Goal: Book appointment/travel/reservation

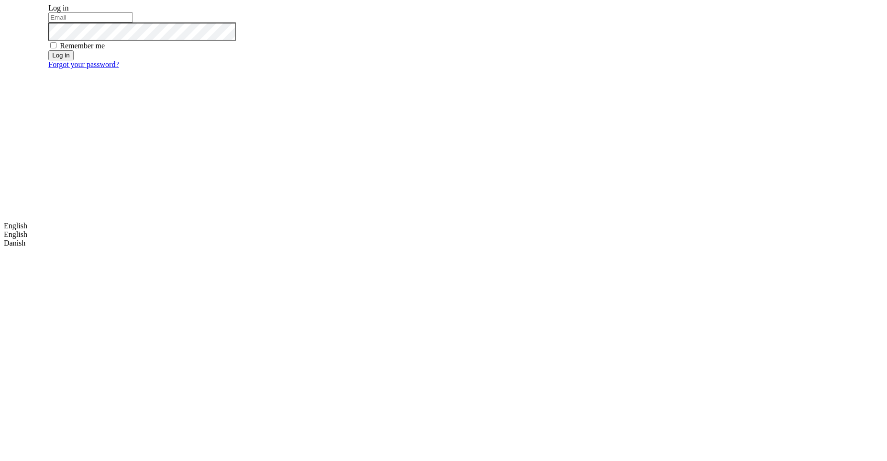
click at [133, 22] on input "email" at bounding box center [90, 17] width 85 height 10
type input "m.dehtiar@mobidev.biz"
click at [73, 60] on button "Log in" at bounding box center [60, 55] width 25 height 10
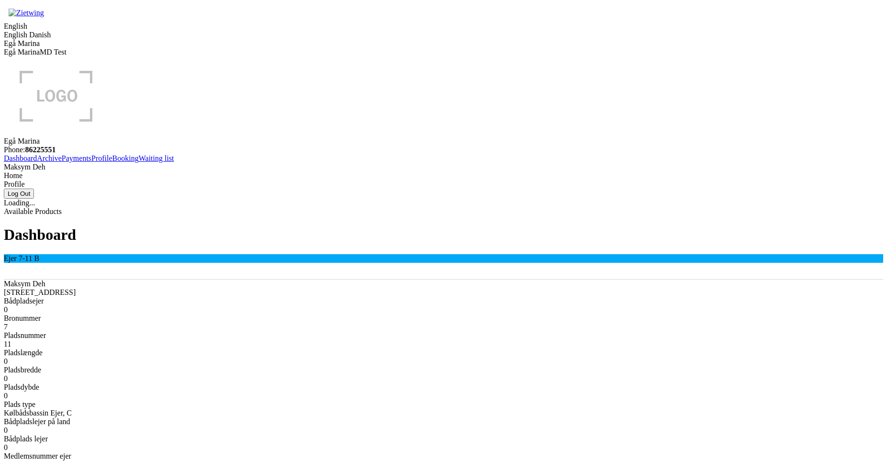
click at [112, 162] on link "Booking" at bounding box center [125, 158] width 26 height 8
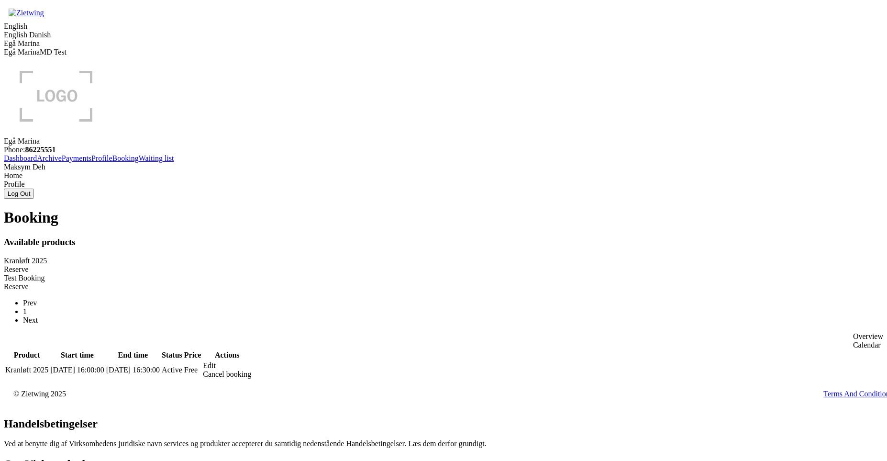
click at [251, 361] on div "Edit" at bounding box center [227, 365] width 48 height 9
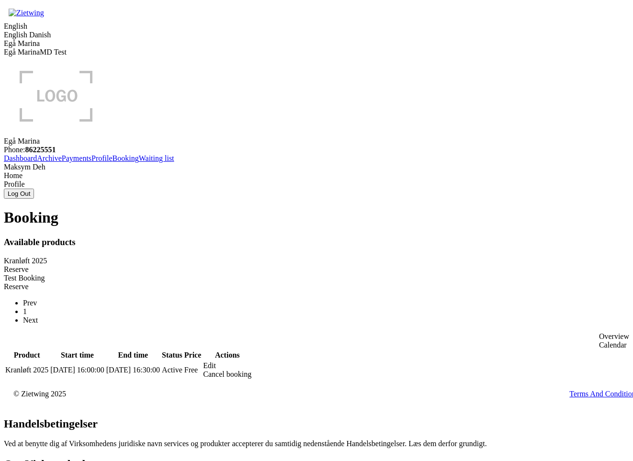
click at [251, 361] on div "Edit" at bounding box center [227, 365] width 48 height 9
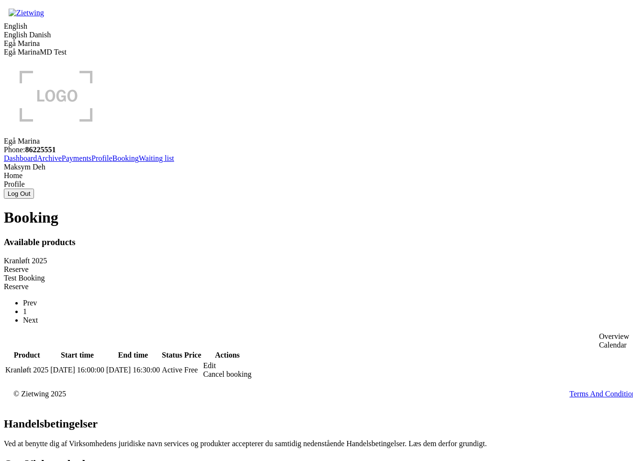
click at [251, 361] on div "Edit" at bounding box center [227, 365] width 48 height 9
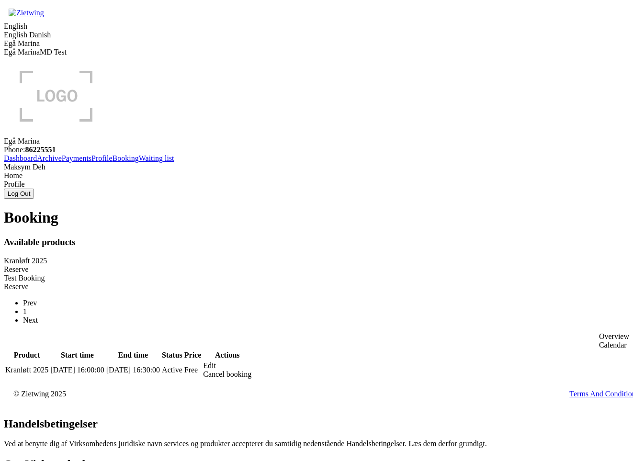
click at [182, 368] on div "Booking Available products Kranløft 2025 Reserve Test Booking Reserve Prev 1 Ne…" at bounding box center [316, 294] width 625 height 171
click at [251, 361] on div "Edit" at bounding box center [227, 365] width 48 height 9
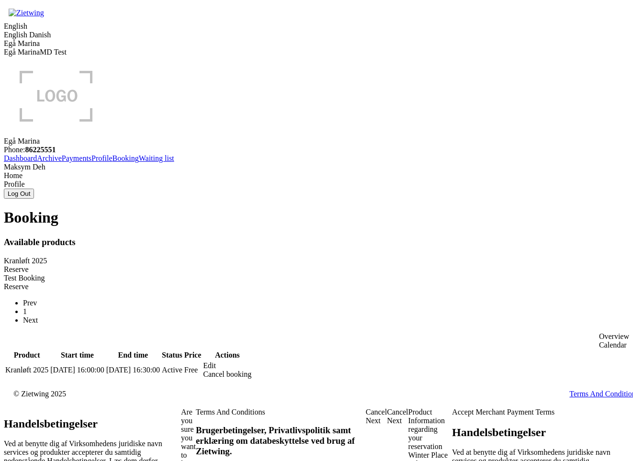
click at [408, 451] on div "Winter Place Select winter place for your boat" at bounding box center [430, 468] width 44 height 34
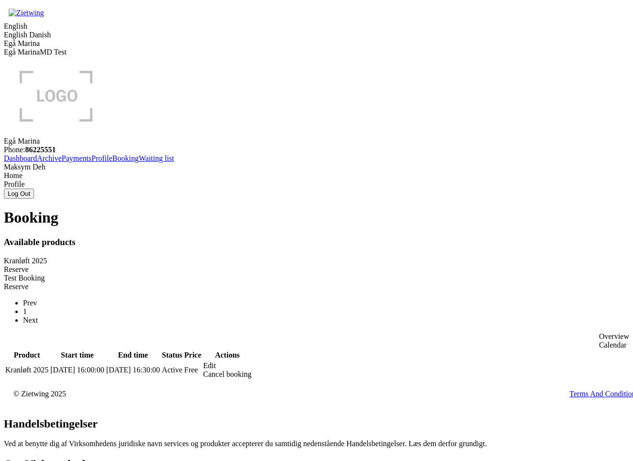
click at [251, 361] on div "Edit" at bounding box center [227, 365] width 48 height 9
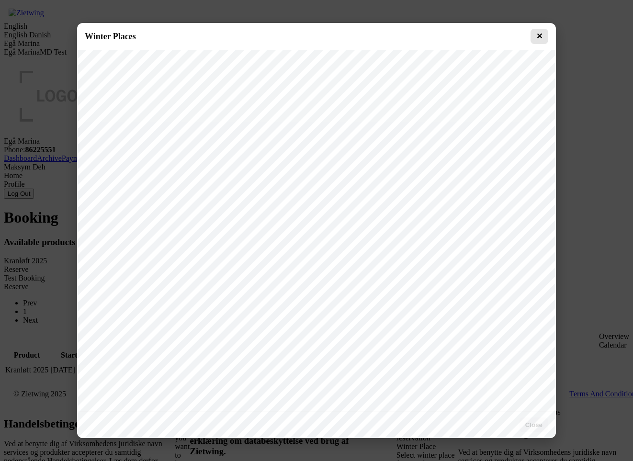
click at [537, 36] on button "✕" at bounding box center [539, 36] width 18 height 15
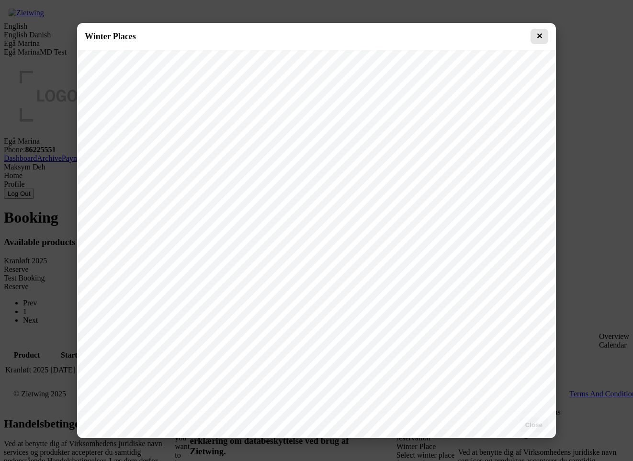
click at [536, 37] on button "✕" at bounding box center [539, 36] width 18 height 15
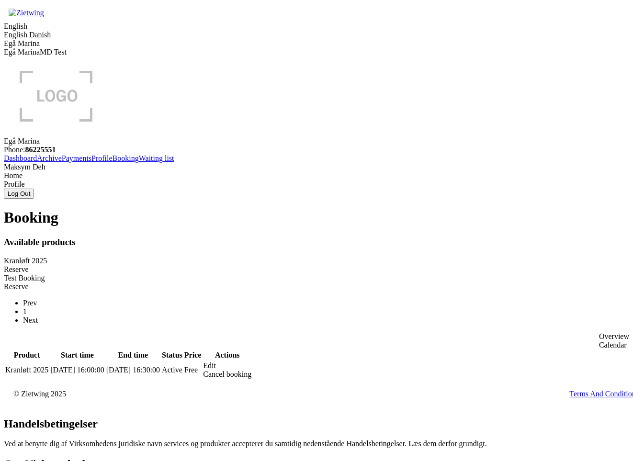
click at [251, 361] on div "Edit" at bounding box center [227, 365] width 48 height 9
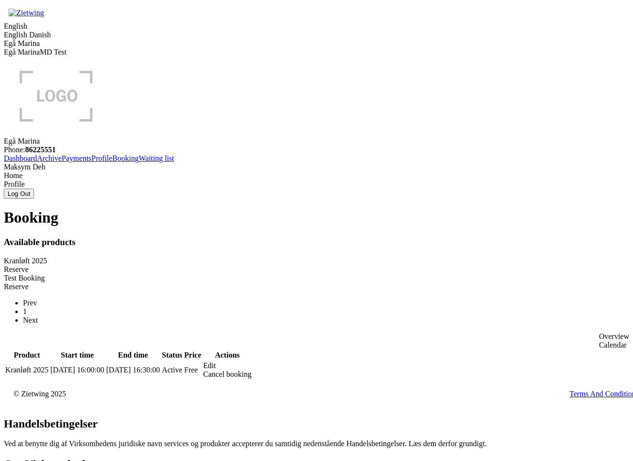
click at [251, 361] on div "Edit" at bounding box center [227, 365] width 48 height 9
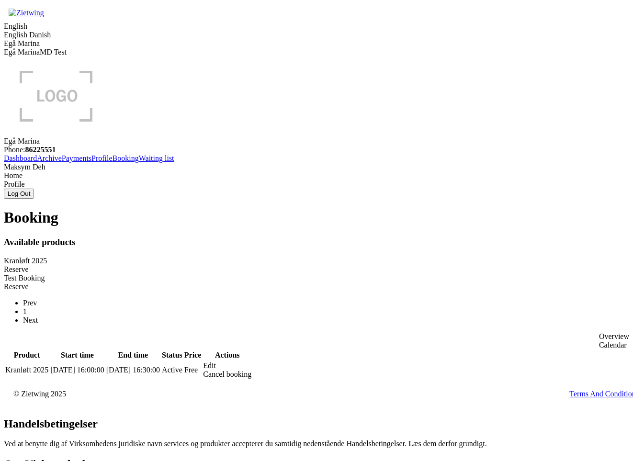
click at [251, 361] on div "Edit" at bounding box center [227, 365] width 48 height 9
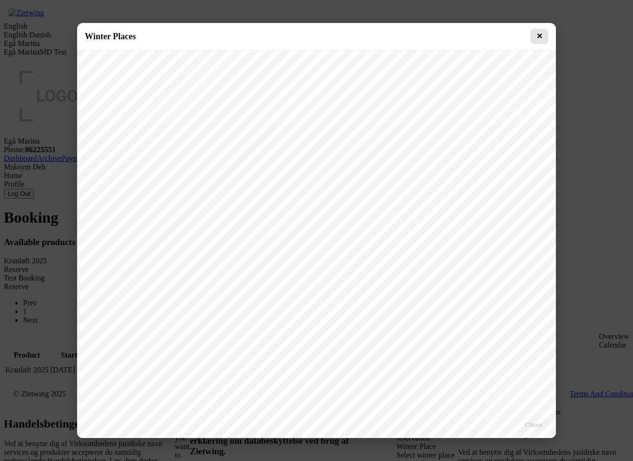
click at [539, 33] on button "✕" at bounding box center [539, 36] width 18 height 15
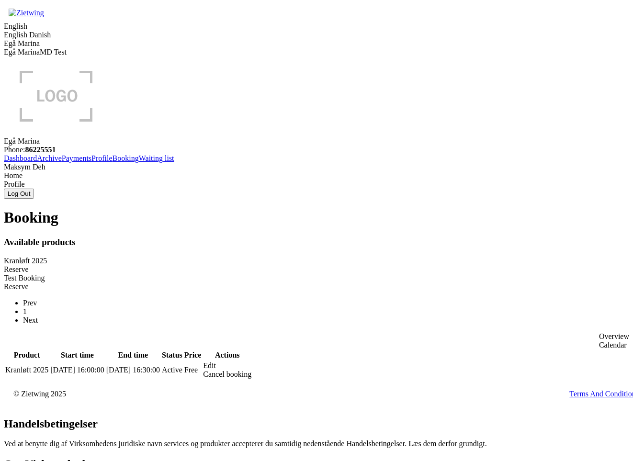
click at [251, 361] on div "Edit" at bounding box center [227, 365] width 48 height 9
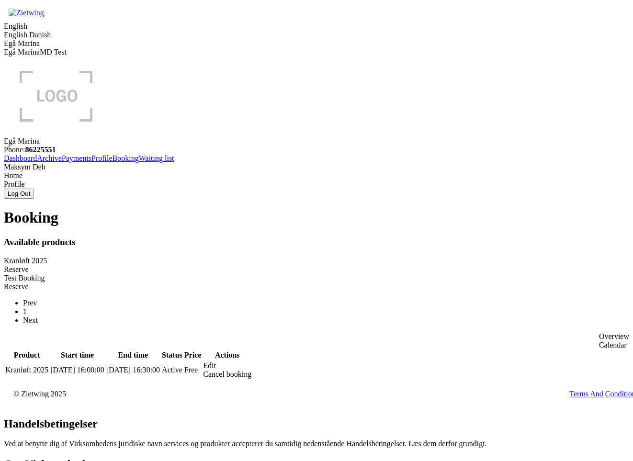
click at [251, 361] on div "Edit" at bounding box center [227, 365] width 48 height 9
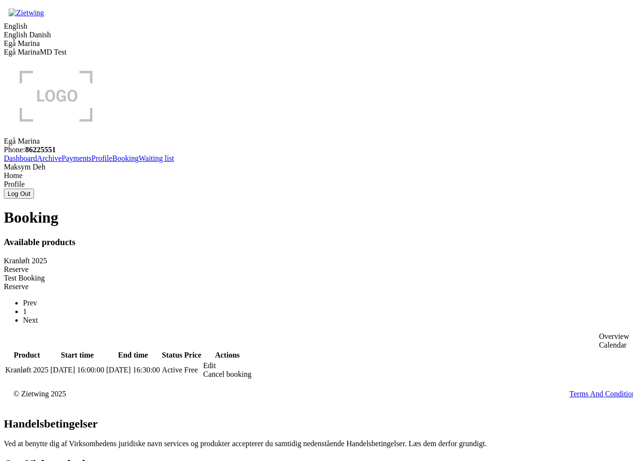
click at [251, 361] on div "Edit" at bounding box center [227, 365] width 48 height 9
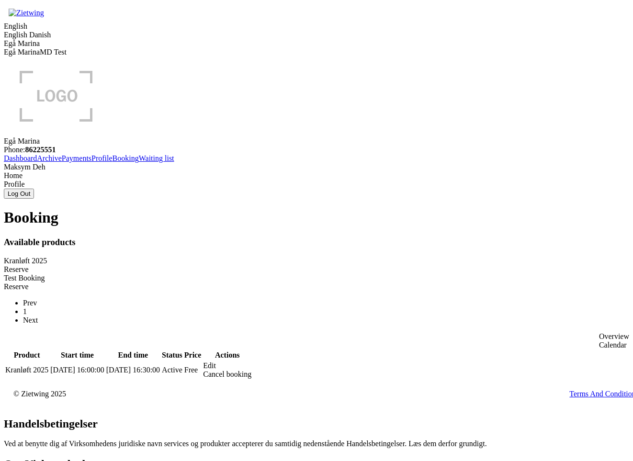
click at [251, 361] on div "Edit" at bounding box center [227, 365] width 48 height 9
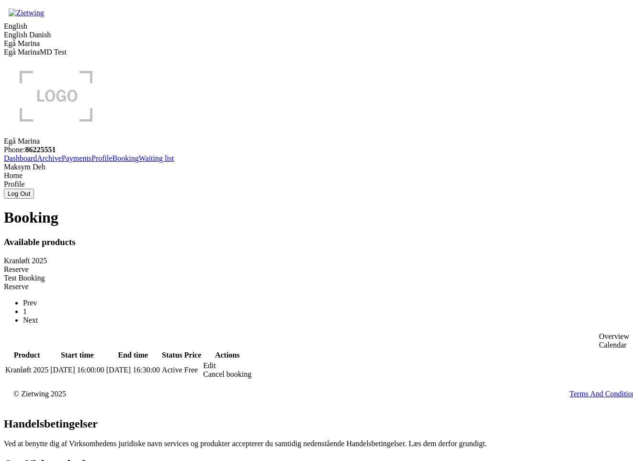
click at [251, 361] on div "Edit" at bounding box center [227, 365] width 48 height 9
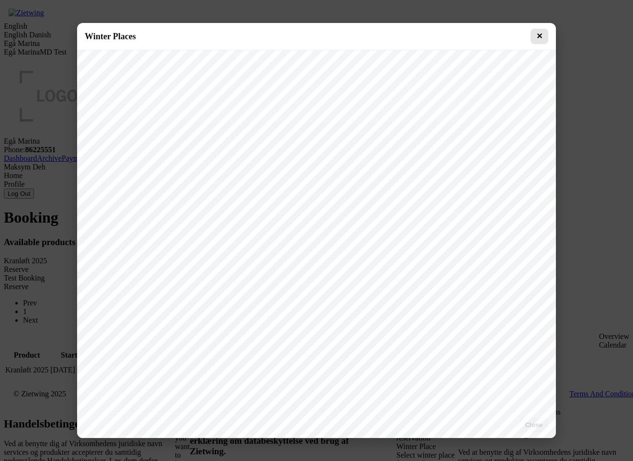
click at [537, 31] on button "✕" at bounding box center [539, 36] width 18 height 15
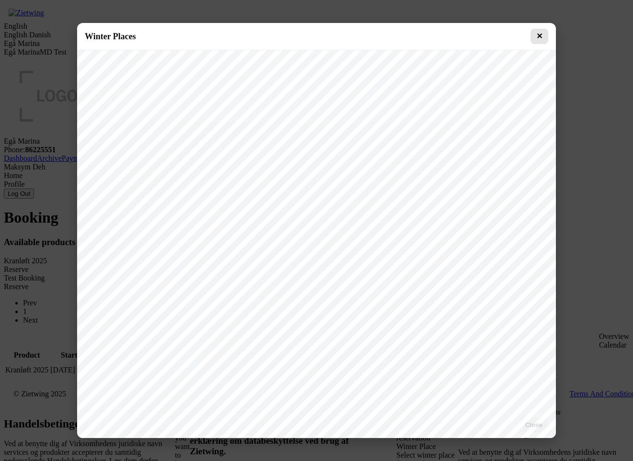
click at [543, 37] on button "✕" at bounding box center [539, 36] width 18 height 15
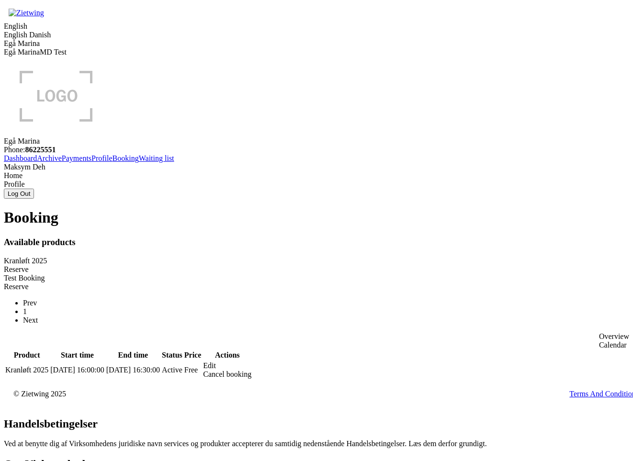
click at [253, 265] on div "Reserve" at bounding box center [316, 269] width 625 height 9
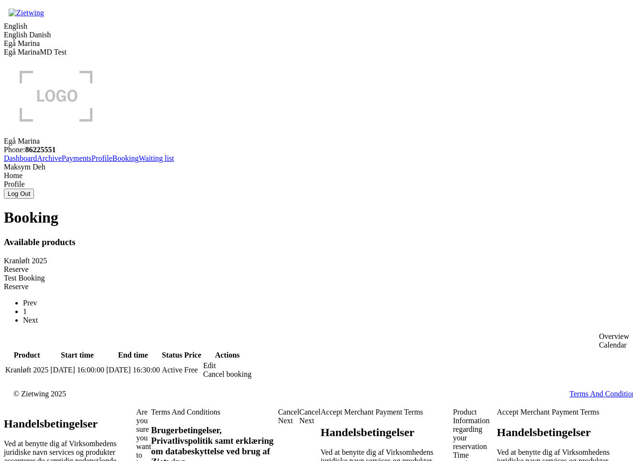
click at [453, 459] on div "Book your date" at bounding box center [475, 467] width 44 height 17
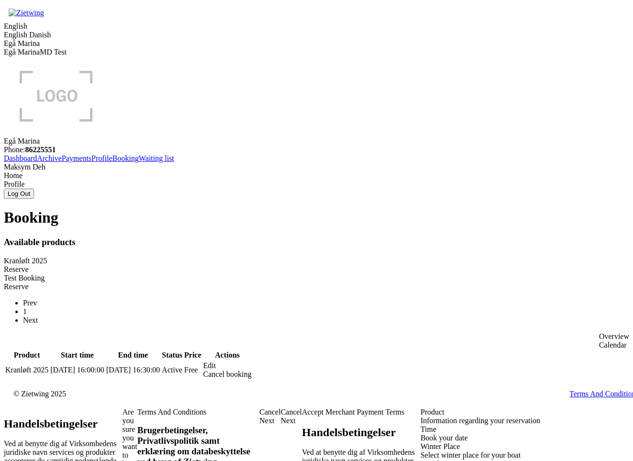
click at [420, 451] on div "Select winter place for your boat" at bounding box center [546, 455] width 252 height 9
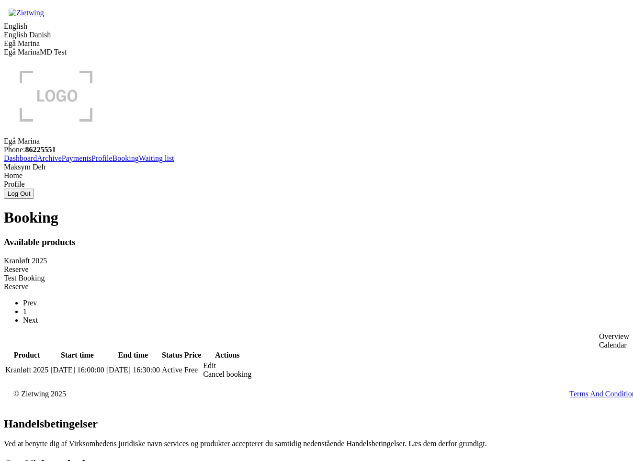
click at [294, 265] on div "Reserve" at bounding box center [316, 269] width 625 height 9
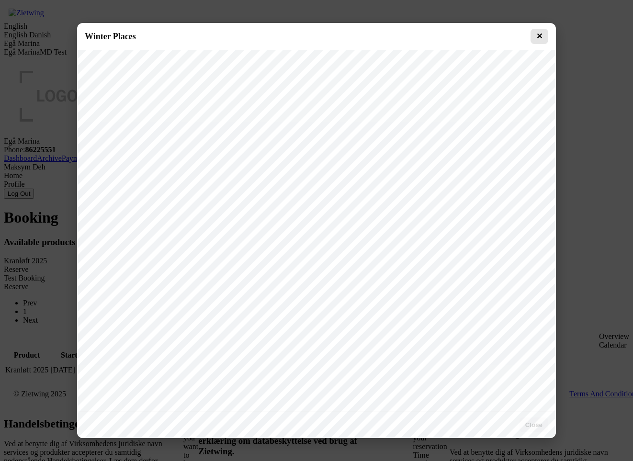
click at [540, 38] on button "✕" at bounding box center [539, 36] width 18 height 15
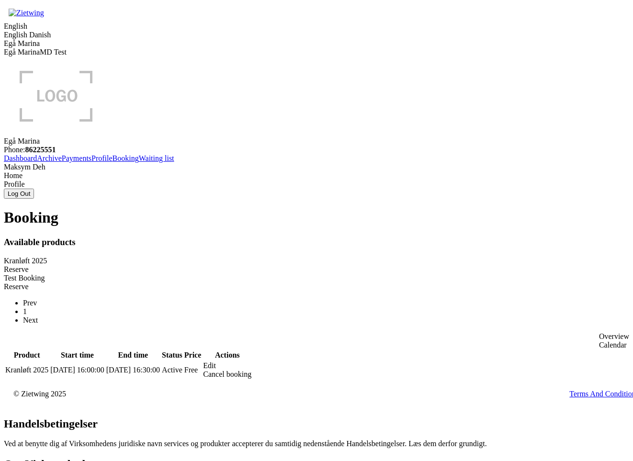
drag, startPoint x: 374, startPoint y: 253, endPoint x: 543, endPoint y: 175, distance: 185.6
click at [374, 247] on div "Booking Available products Kranløft 2025 Reserve Test Booking Reserve Prev 1 Ne…" at bounding box center [316, 294] width 625 height 171
click at [251, 361] on div "Edit" at bounding box center [227, 365] width 48 height 9
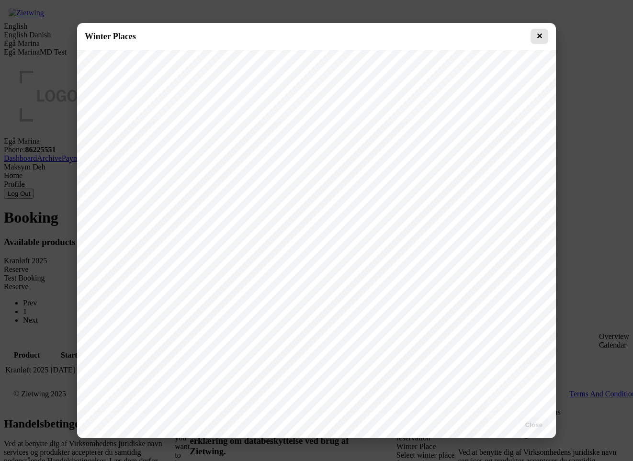
click at [545, 31] on button "✕" at bounding box center [539, 36] width 18 height 15
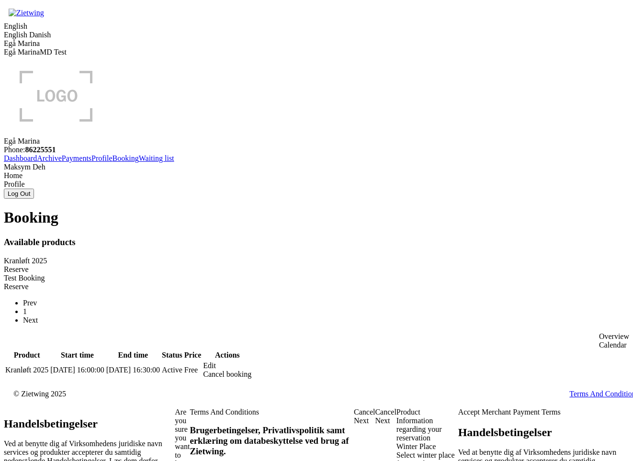
drag, startPoint x: 155, startPoint y: 218, endPoint x: 224, endPoint y: 218, distance: 68.9
drag, startPoint x: 550, startPoint y: 299, endPoint x: 456, endPoint y: 302, distance: 94.8
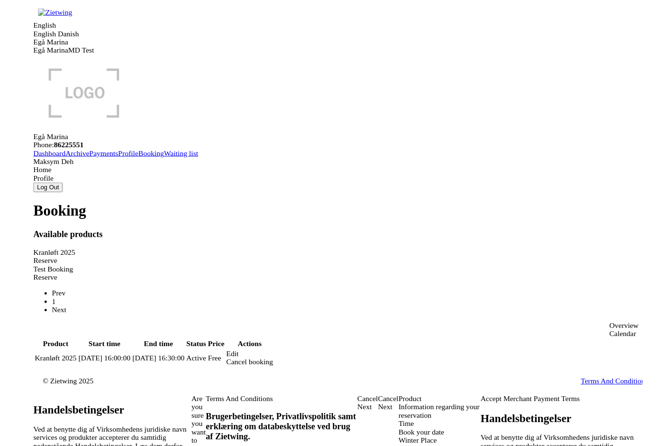
scroll to position [106, 0]
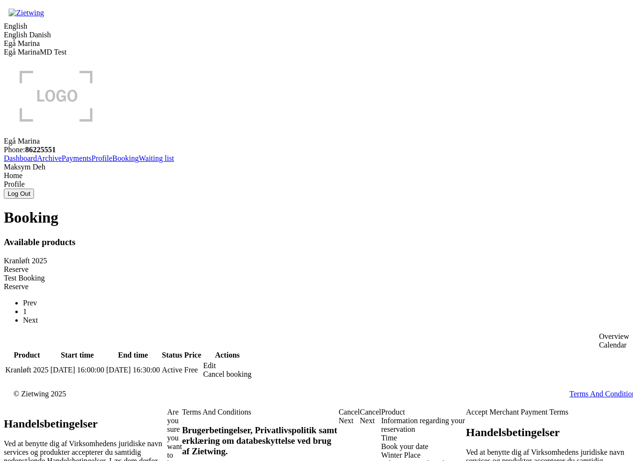
click at [381, 451] on div "Winter Place Select winter place for your boat" at bounding box center [423, 464] width 85 height 26
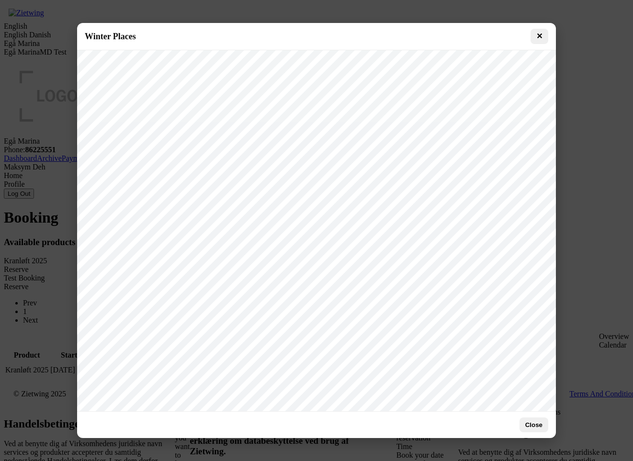
click at [542, 36] on button "✕" at bounding box center [539, 36] width 18 height 15
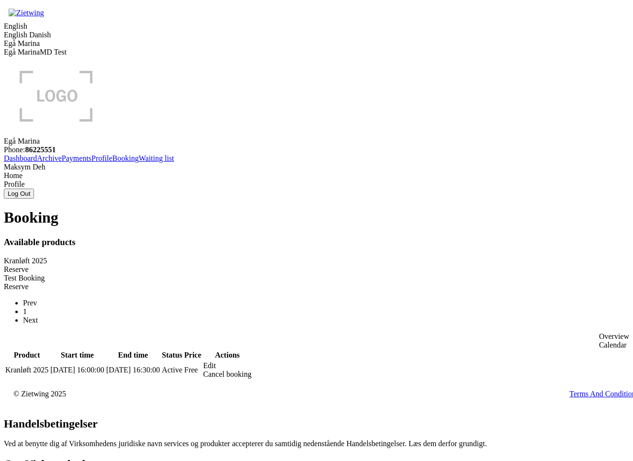
click at [251, 361] on div "Edit" at bounding box center [227, 365] width 48 height 9
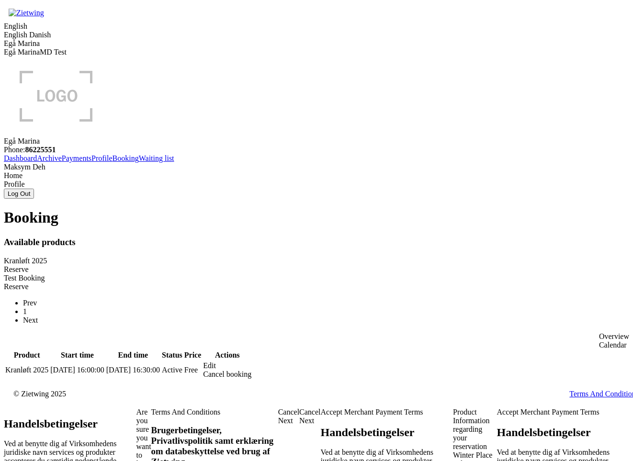
click at [453, 451] on div "Winter Place" at bounding box center [475, 455] width 44 height 9
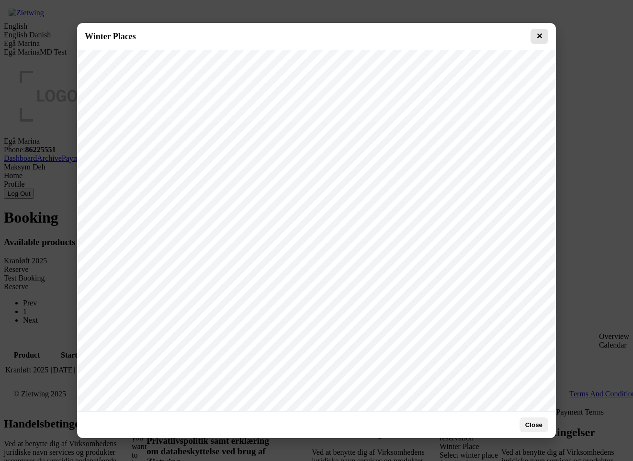
click at [545, 33] on button "✕" at bounding box center [539, 36] width 18 height 15
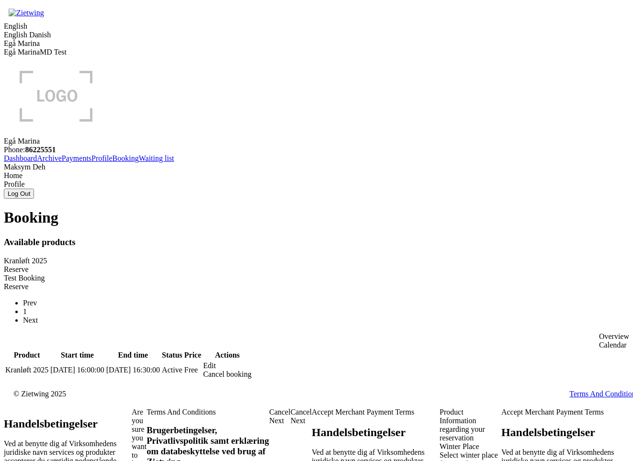
drag, startPoint x: 220, startPoint y: 222, endPoint x: 84, endPoint y: 224, distance: 135.9
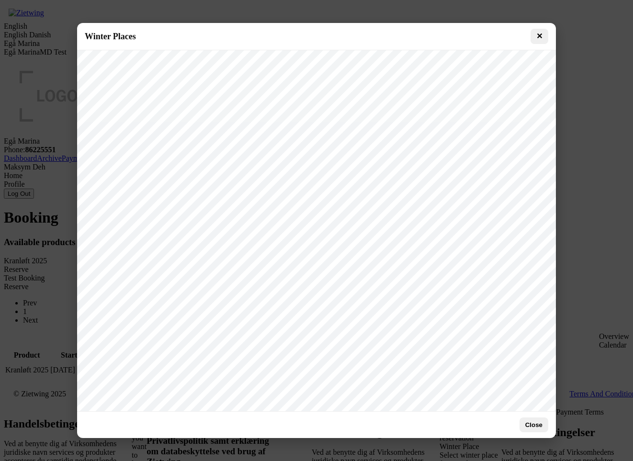
click at [537, 428] on button "Close" at bounding box center [533, 424] width 29 height 15
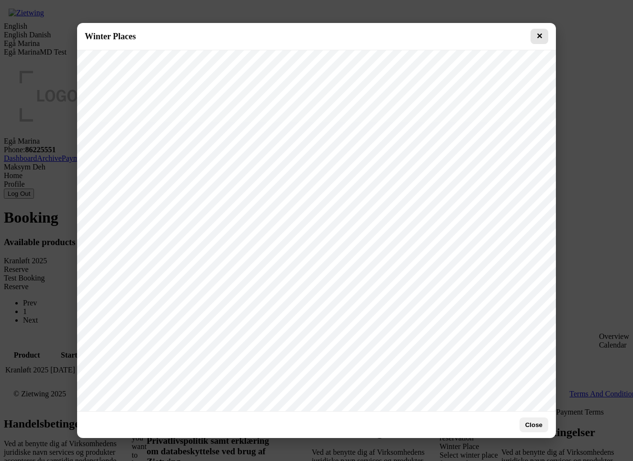
click at [543, 35] on button "✕" at bounding box center [539, 36] width 18 height 15
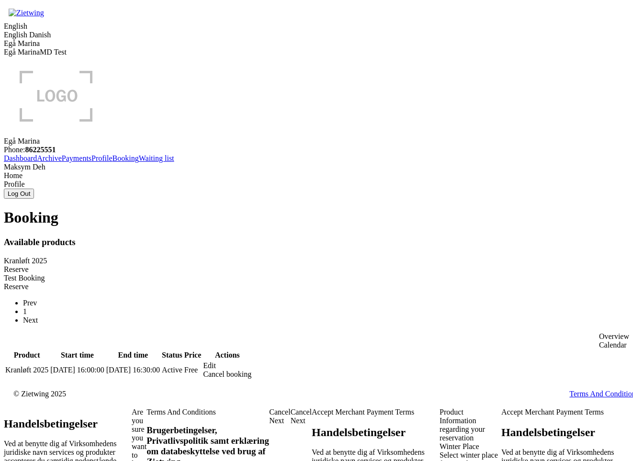
drag, startPoint x: 455, startPoint y: 296, endPoint x: 288, endPoint y: 178, distance: 204.9
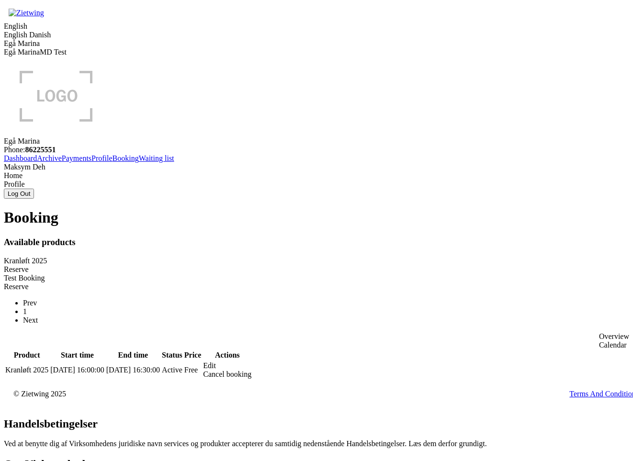
drag, startPoint x: 152, startPoint y: 117, endPoint x: 209, endPoint y: 117, distance: 57.4
click at [209, 256] on div "Kranløft 2025" at bounding box center [316, 260] width 625 height 9
drag, startPoint x: 200, startPoint y: 120, endPoint x: 141, endPoint y: 120, distance: 58.9
click at [140, 237] on div "Available products Kranløft 2025 Reserve Test Booking Reserve Prev 1 Next" at bounding box center [316, 281] width 625 height 88
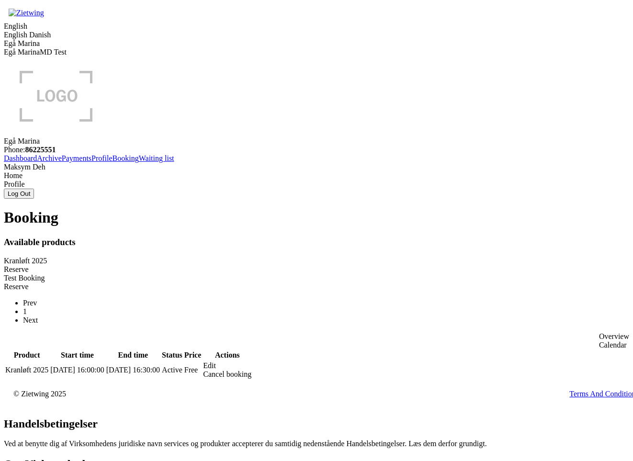
click at [183, 256] on div "Kranløft 2025" at bounding box center [316, 260] width 625 height 9
click at [265, 265] on div "Reserve" at bounding box center [316, 269] width 625 height 9
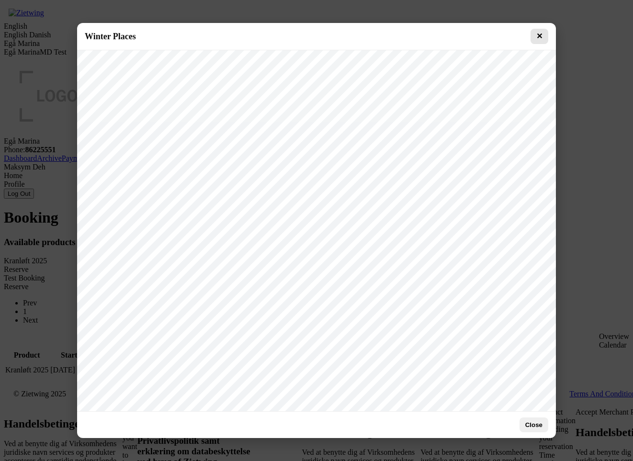
click at [545, 30] on button "✕" at bounding box center [539, 36] width 18 height 15
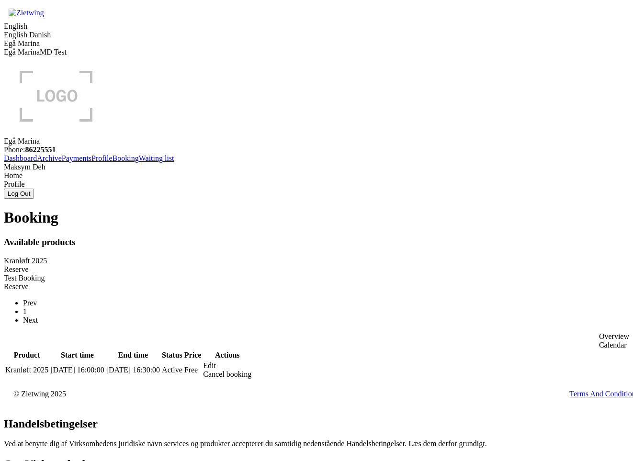
click at [251, 361] on div "Edit" at bounding box center [227, 365] width 48 height 9
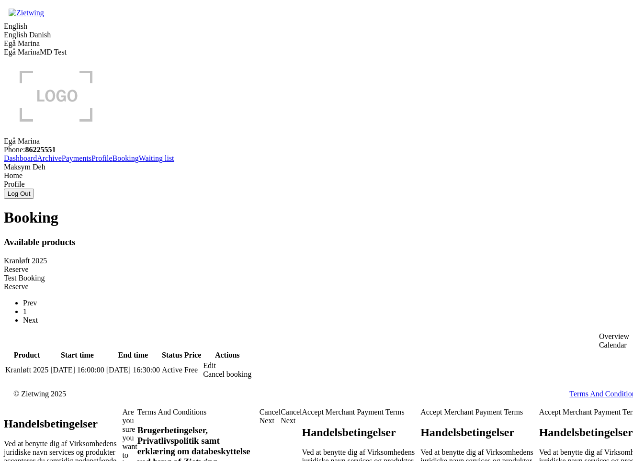
drag, startPoint x: 153, startPoint y: 218, endPoint x: 219, endPoint y: 216, distance: 65.6
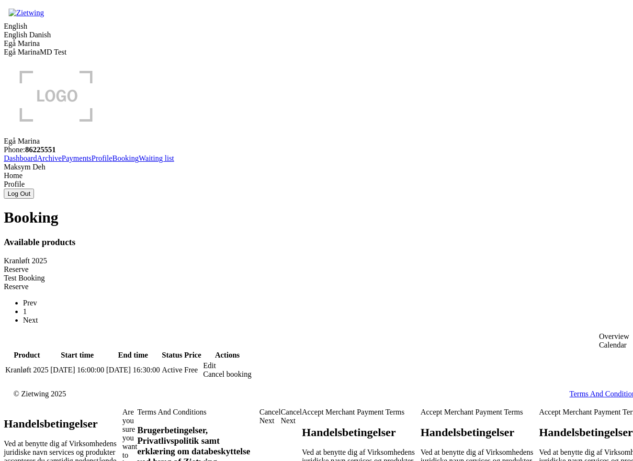
drag, startPoint x: 162, startPoint y: 221, endPoint x: 216, endPoint y: 217, distance: 54.7
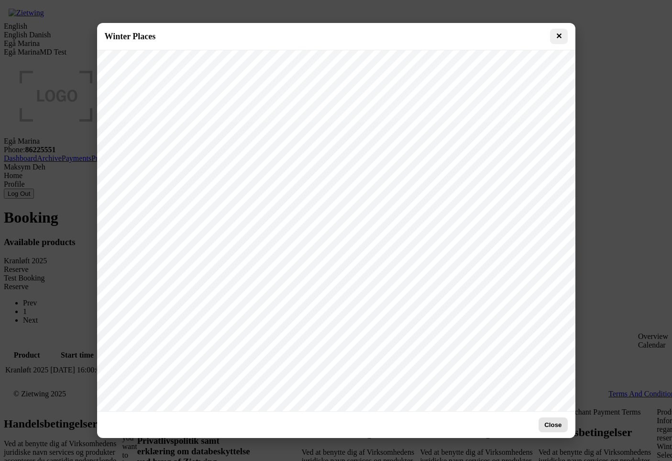
click at [554, 428] on button "Close" at bounding box center [553, 424] width 29 height 15
